Goal: Navigation & Orientation: Find specific page/section

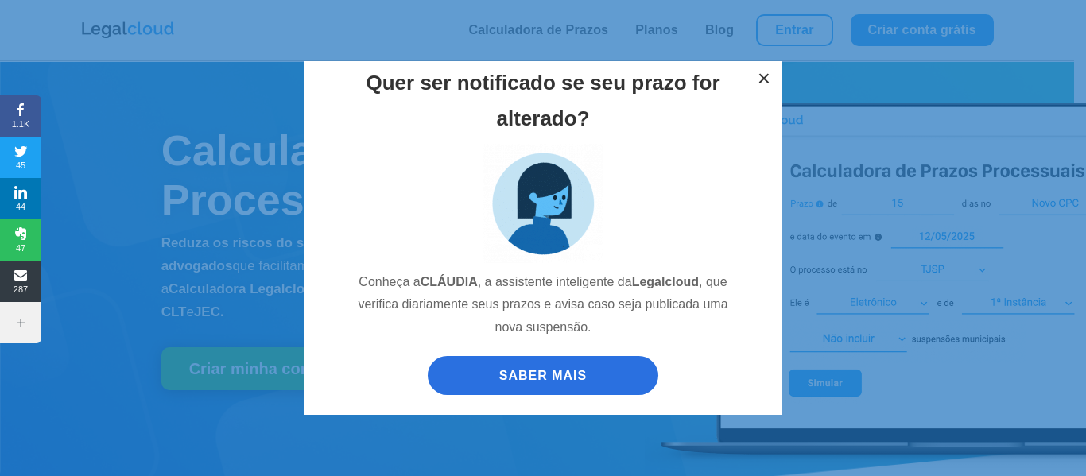
click at [759, 64] on button "×" at bounding box center [763, 78] width 35 height 35
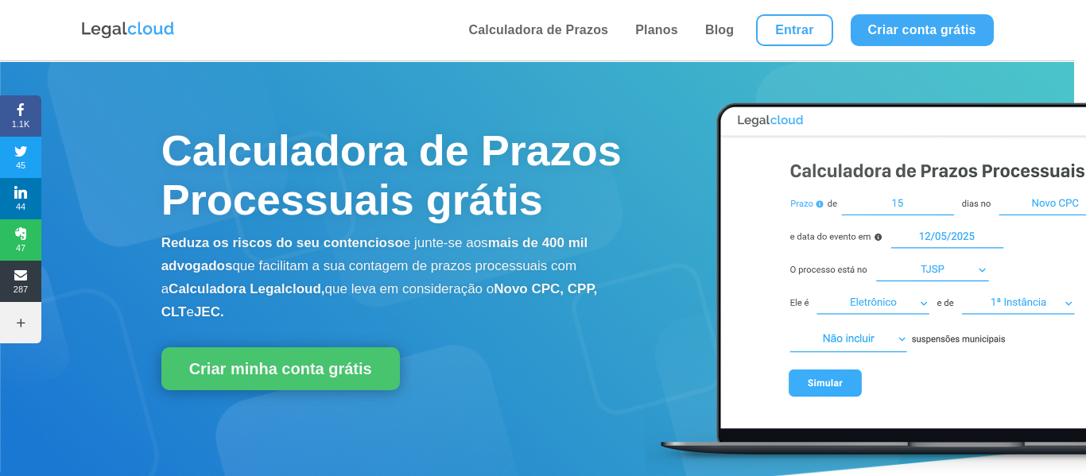
click at [775, 41] on div "Quer ser notificado se seu prazo for alterado? Conheça a CLÁUDIA , a assistente…" at bounding box center [543, 238] width 1086 height 476
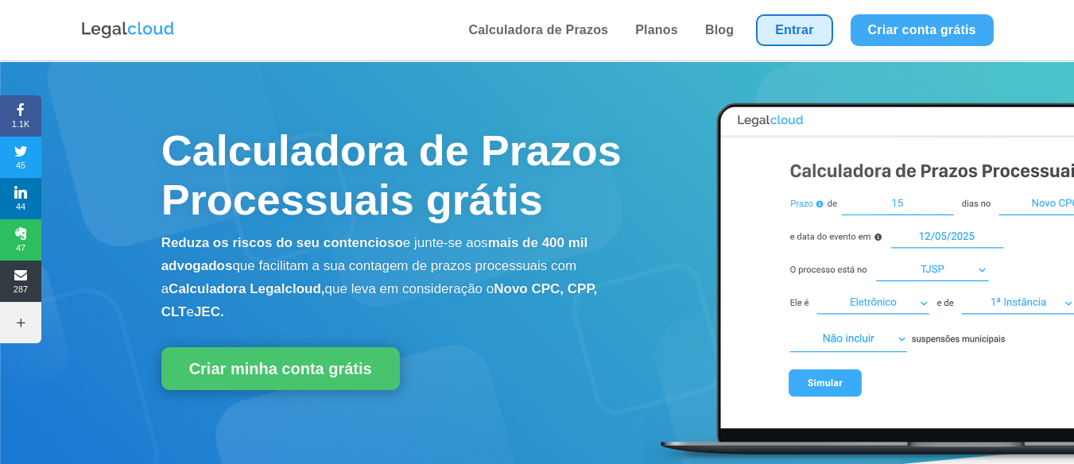
click at [773, 27] on link "Entrar" at bounding box center [794, 30] width 76 height 32
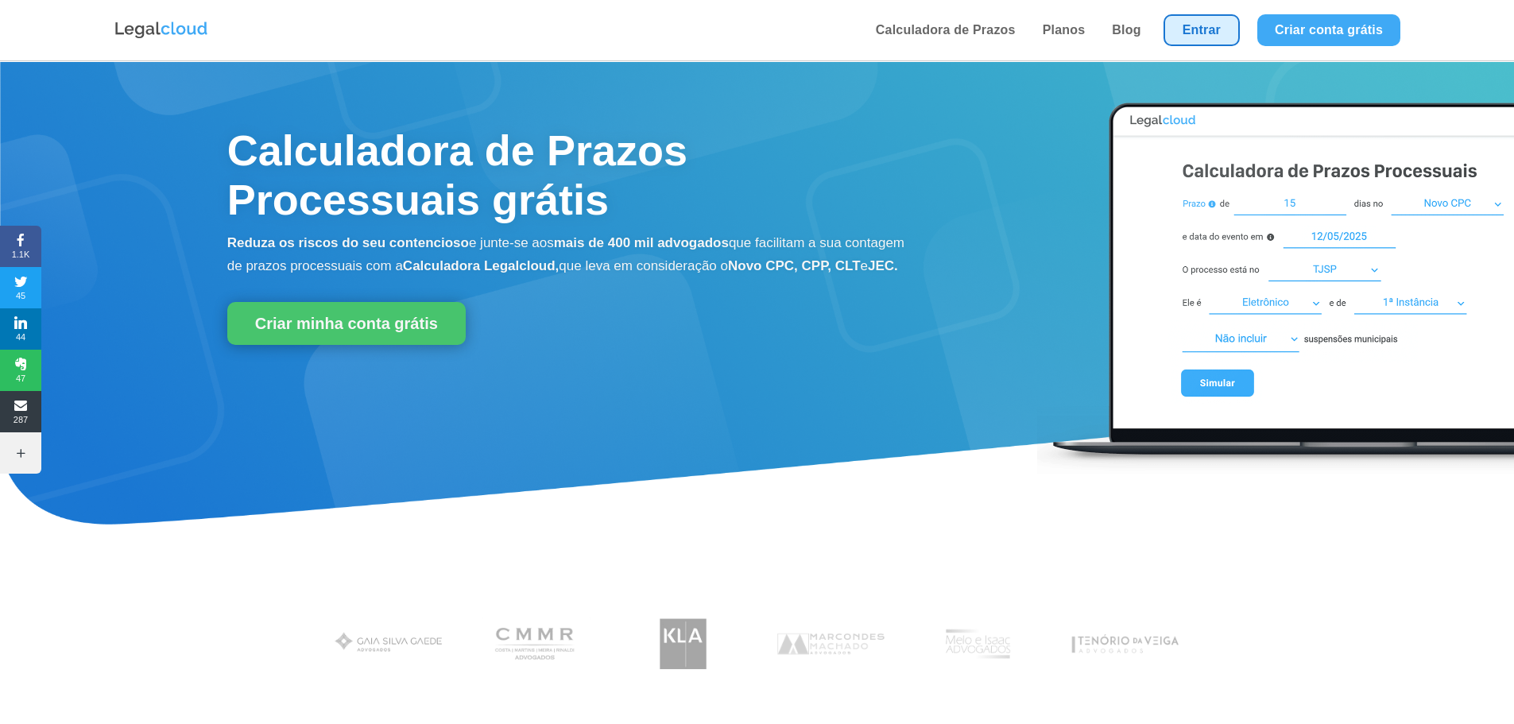
click at [1172, 32] on link "Entrar" at bounding box center [1202, 30] width 76 height 32
